Goal: Find specific page/section: Find specific page/section

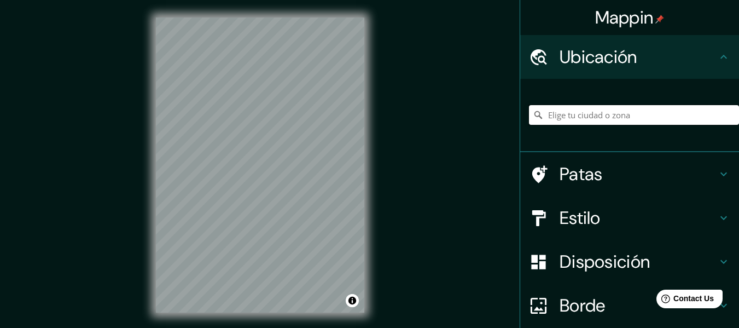
click at [572, 111] on input "Elige tu ciudad o zona" at bounding box center [634, 115] width 210 height 20
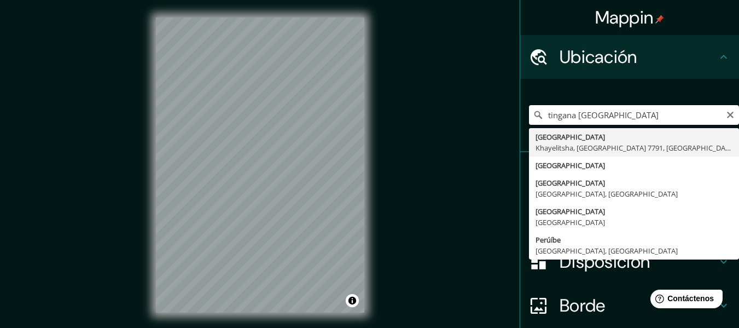
drag, startPoint x: 612, startPoint y: 111, endPoint x: 537, endPoint y: 120, distance: 75.0
click at [537, 120] on input "tingana [GEOGRAPHIC_DATA]" at bounding box center [634, 115] width 210 height 20
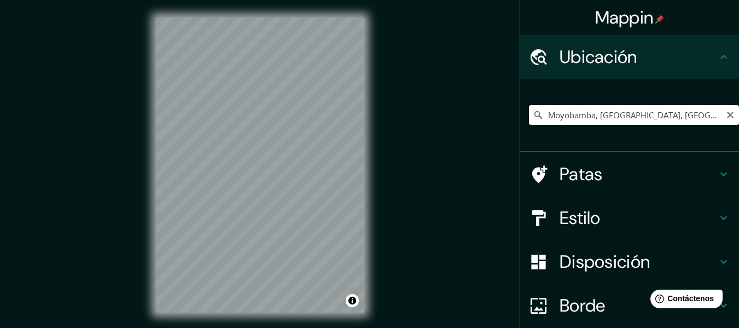
click at [644, 109] on input "Moyobamba, [GEOGRAPHIC_DATA], [GEOGRAPHIC_DATA]" at bounding box center [634, 115] width 210 height 20
click at [644, 109] on input "[GEOGRAPHIC_DATA], [GEOGRAPHIC_DATA], [GEOGRAPHIC_DATA]" at bounding box center [634, 115] width 210 height 20
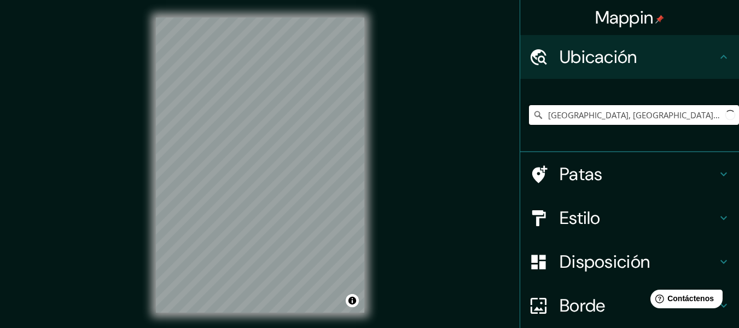
click at [644, 109] on input "[GEOGRAPHIC_DATA], [GEOGRAPHIC_DATA], [GEOGRAPHIC_DATA]" at bounding box center [634, 115] width 210 height 20
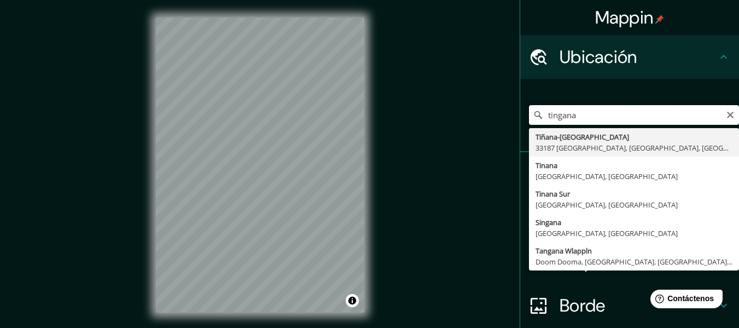
click at [605, 119] on input "tingana" at bounding box center [634, 115] width 210 height 20
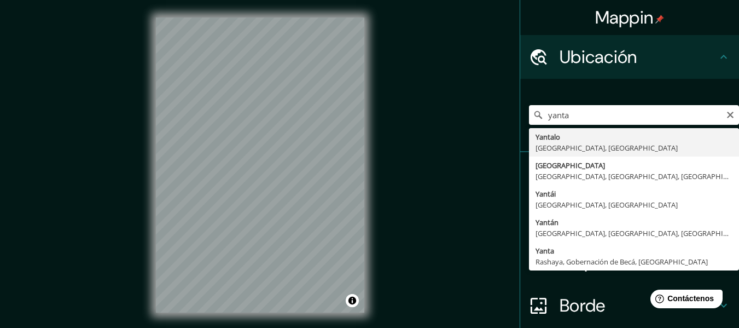
type input "Yantalo, [GEOGRAPHIC_DATA], [GEOGRAPHIC_DATA]"
